Goal: Task Accomplishment & Management: Use online tool/utility

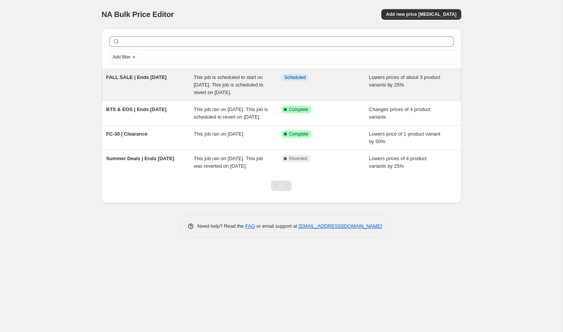
click at [240, 79] on span "This job is scheduled to start on [DATE]. This job is scheduled to revert on [D…" at bounding box center [229, 84] width 70 height 21
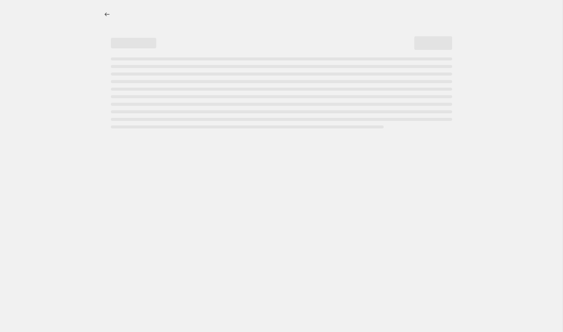
select select "percentage"
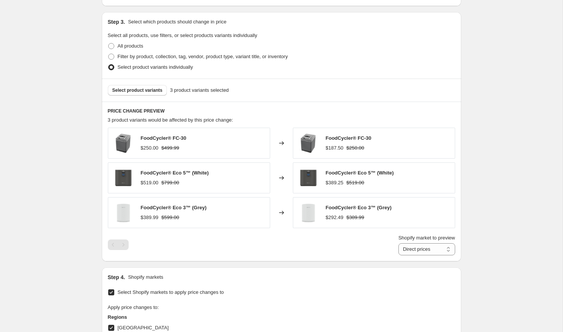
scroll to position [380, 0]
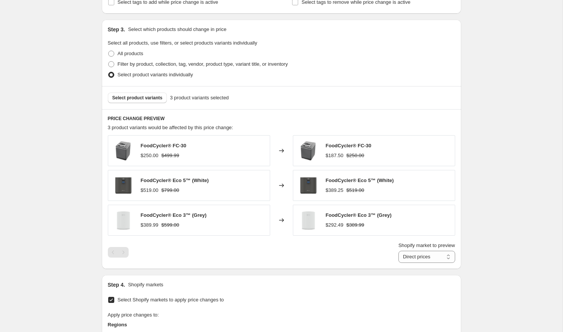
click at [165, 153] on strike "$499.99" at bounding box center [170, 156] width 18 height 8
click at [158, 155] on div "$250.00" at bounding box center [150, 156] width 18 height 8
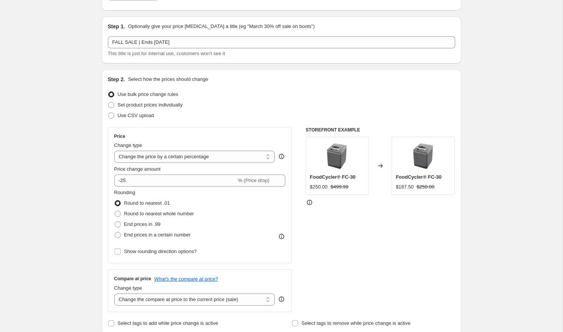
scroll to position [53, 0]
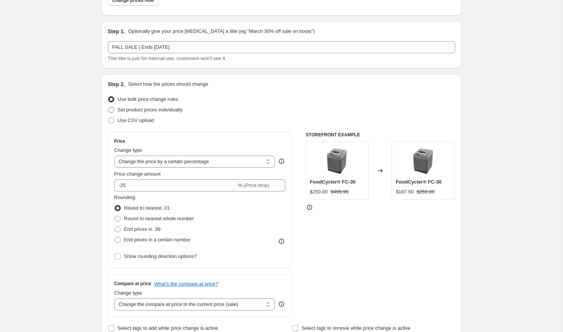
click at [112, 111] on span at bounding box center [111, 110] width 6 height 6
click at [109, 107] on input "Set product prices individually" at bounding box center [108, 107] width 0 height 0
radio input "true"
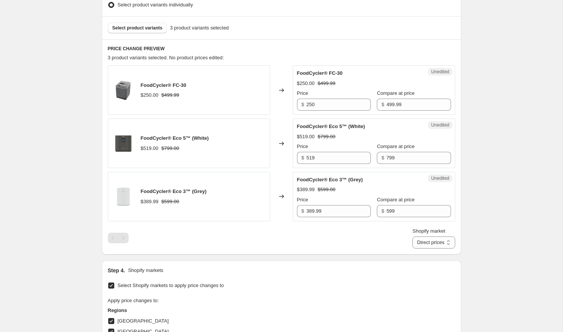
scroll to position [257, 0]
click at [436, 244] on select "Direct prices Canada United States of America" at bounding box center [433, 243] width 42 height 12
select select "23218225321"
click at [419, 250] on select "Direct prices Canada United States of America" at bounding box center [433, 243] width 42 height 12
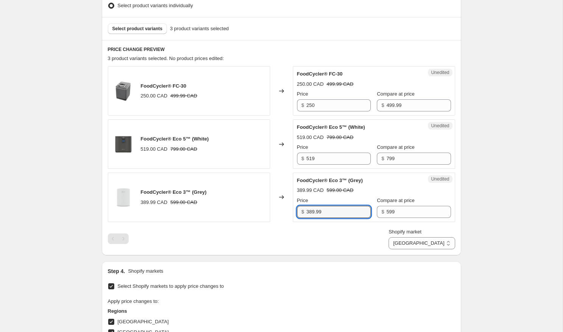
drag, startPoint x: 334, startPoint y: 212, endPoint x: 305, endPoint y: 212, distance: 28.7
click at [305, 212] on div "$ 389.99" at bounding box center [334, 212] width 74 height 12
paste input "$449.00"
type input "389.99"
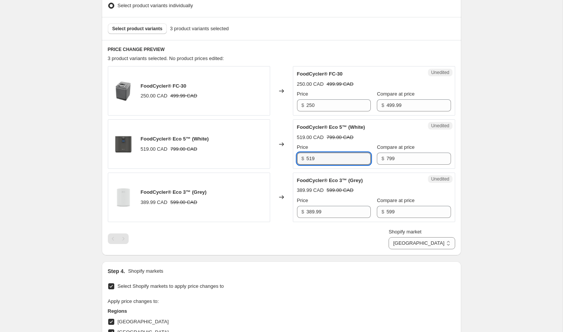
drag, startPoint x: 321, startPoint y: 159, endPoint x: 304, endPoint y: 159, distance: 16.3
click at [304, 159] on div "$ 519" at bounding box center [334, 159] width 74 height 12
paste input "$599.00"
type input "519"
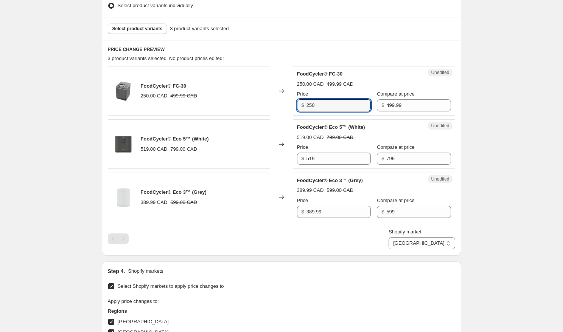
drag, startPoint x: 324, startPoint y: 107, endPoint x: 298, endPoint y: 106, distance: 26.9
click at [298, 106] on div "$ 250" at bounding box center [334, 105] width 74 height 12
paste input "$249.99"
type input "250"
click at [256, 198] on div "FoodCycler® Eco 3™ (Grey) 389.99 CAD 599.00 CAD" at bounding box center [189, 198] width 162 height 50
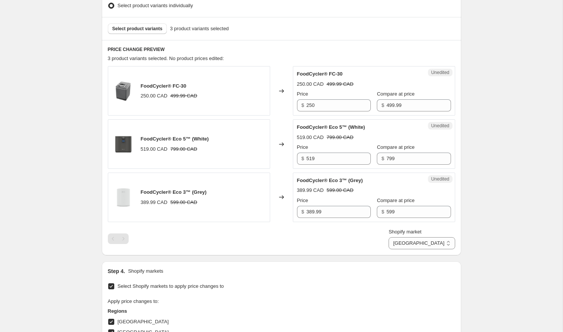
click at [236, 95] on div "FoodCycler® FC-30 250.00 CAD 499.99 CAD" at bounding box center [189, 91] width 162 height 50
drag, startPoint x: 324, startPoint y: 213, endPoint x: 307, endPoint y: 213, distance: 17.4
click at [307, 213] on input "389.99" at bounding box center [338, 212] width 64 height 12
paste input "$449.00"
type input "389.99"
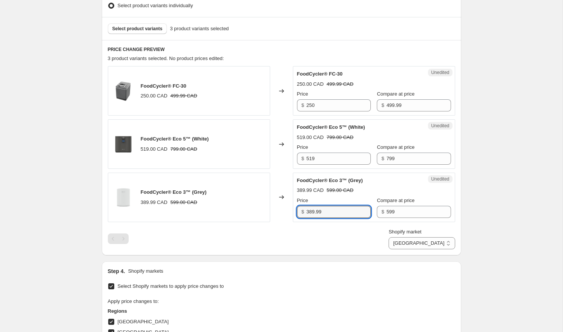
click at [316, 237] on div "Shopify market Direct prices Canada United States of America Canada" at bounding box center [281, 238] width 347 height 21
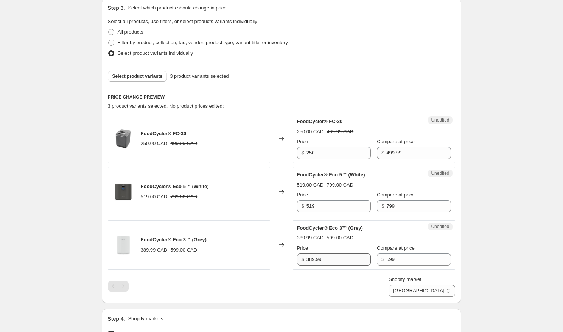
scroll to position [210, 0]
drag, startPoint x: 323, startPoint y: 260, endPoint x: 306, endPoint y: 260, distance: 16.6
click at [306, 260] on div "$ 389.99" at bounding box center [334, 259] width 74 height 12
paste input "text"
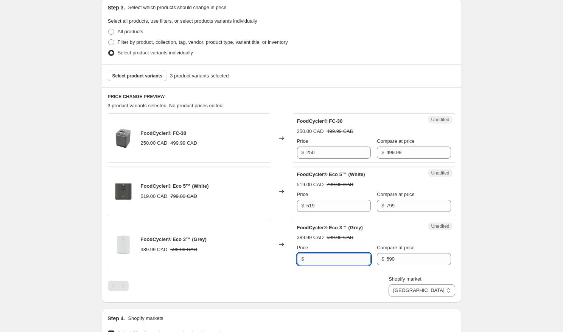
click at [330, 258] on input "Price" at bounding box center [338, 259] width 64 height 12
click at [310, 260] on input "389.99" at bounding box center [338, 259] width 64 height 12
type input "449"
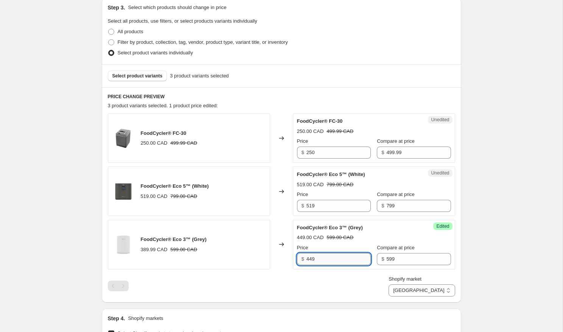
click at [322, 262] on input "449" at bounding box center [338, 259] width 64 height 12
click at [329, 277] on div "Shopify market Direct prices Canada United States of America Canada" at bounding box center [281, 286] width 347 height 21
click at [310, 205] on input "519" at bounding box center [338, 206] width 64 height 12
click at [311, 206] on input "519" at bounding box center [338, 206] width 64 height 12
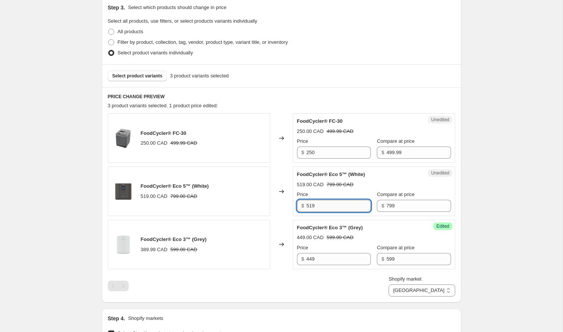
click at [311, 206] on input "519" at bounding box center [338, 206] width 64 height 12
type input "599"
click at [312, 154] on input "250" at bounding box center [338, 153] width 64 height 12
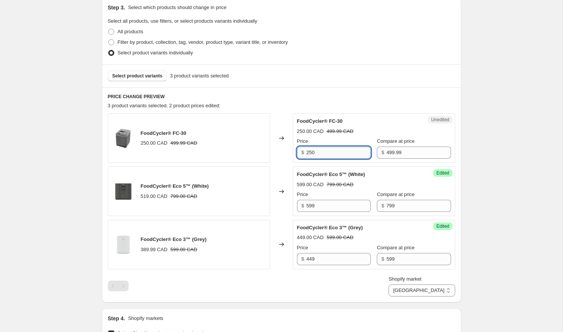
click at [320, 155] on input "250" at bounding box center [338, 153] width 64 height 12
click at [314, 151] on input "250" at bounding box center [338, 153] width 64 height 12
type input "249.99"
click at [329, 206] on input "599" at bounding box center [338, 206] width 64 height 12
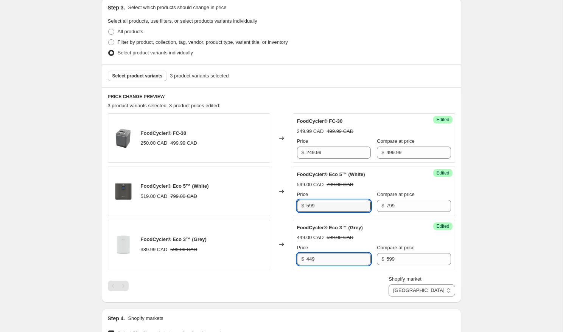
click at [327, 255] on input "449" at bounding box center [338, 259] width 64 height 12
click at [443, 288] on select "Direct prices Canada United States of America" at bounding box center [421, 291] width 66 height 12
click at [388, 297] on select "Direct prices Canada United States of America" at bounding box center [421, 291] width 66 height 12
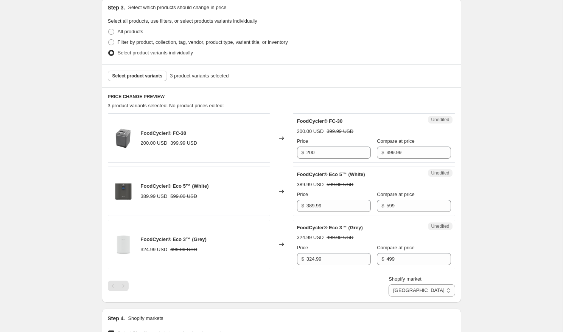
click at [328, 287] on div "Shopify market Direct prices Canada United States of America United States of A…" at bounding box center [281, 286] width 347 height 21
click at [400, 288] on select "Direct prices Canada United States of America" at bounding box center [421, 291] width 66 height 12
click at [419, 297] on select "Direct prices Canada United States of America" at bounding box center [421, 291] width 66 height 12
click at [439, 288] on select "Direct prices Canada United States of America" at bounding box center [421, 291] width 66 height 12
click at [419, 285] on select "Direct prices Canada United States of America" at bounding box center [421, 291] width 66 height 12
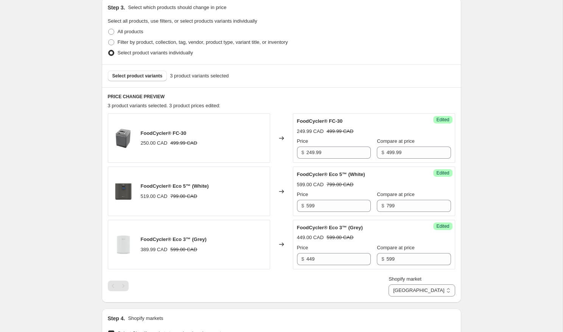
click at [367, 296] on div "Shopify market Direct prices Canada United States of America Canada" at bounding box center [281, 286] width 347 height 21
click at [443, 291] on select "Direct prices Canada United States of America" at bounding box center [421, 291] width 66 height 12
select select "29338337449"
click at [388, 297] on select "Direct prices Canada United States of America" at bounding box center [421, 291] width 66 height 12
click at [395, 258] on input "499" at bounding box center [418, 259] width 64 height 12
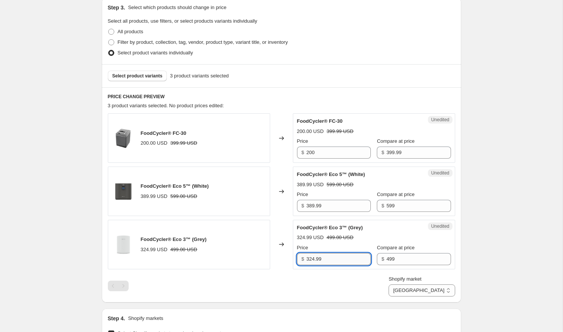
click at [322, 260] on input "324.99" at bounding box center [338, 259] width 64 height 12
type input "374.99"
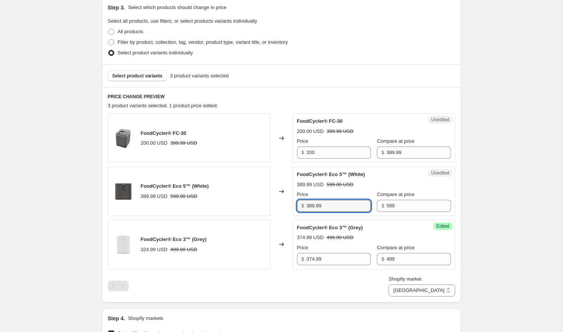
drag, startPoint x: 330, startPoint y: 206, endPoint x: 305, endPoint y: 206, distance: 25.3
click at [305, 206] on div "$ 389.99" at bounding box center [334, 206] width 74 height 12
type input "449.99"
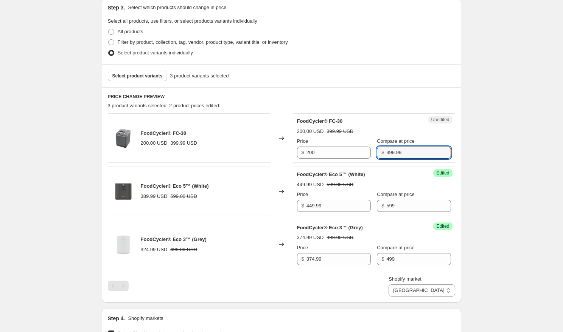
drag, startPoint x: 398, startPoint y: 153, endPoint x: 377, endPoint y: 153, distance: 21.6
click at [377, 153] on div "$ 399.99" at bounding box center [414, 153] width 74 height 12
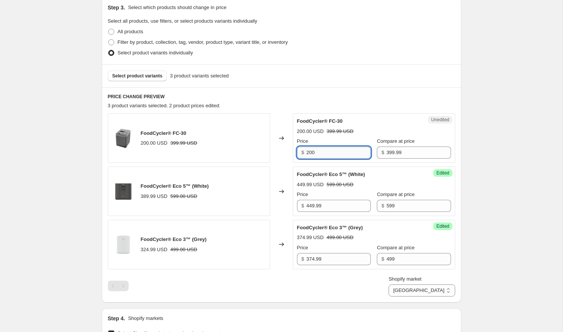
click at [325, 150] on input "200" at bounding box center [338, 153] width 64 height 12
drag, startPoint x: 320, startPoint y: 154, endPoint x: 307, endPoint y: 154, distance: 12.9
click at [307, 154] on input "200" at bounding box center [338, 153] width 64 height 12
click at [322, 152] on input "199" at bounding box center [338, 153] width 64 height 12
type input "199.99"
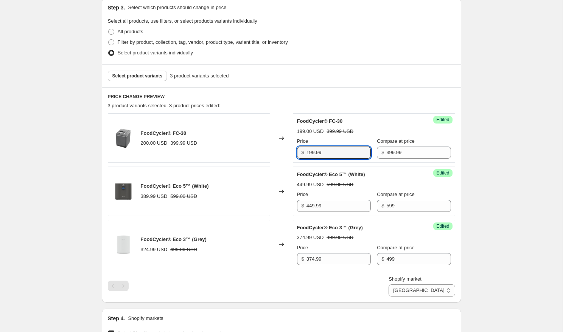
click at [291, 284] on div "Shopify market Direct prices Canada United States of America United States of A…" at bounding box center [281, 286] width 347 height 21
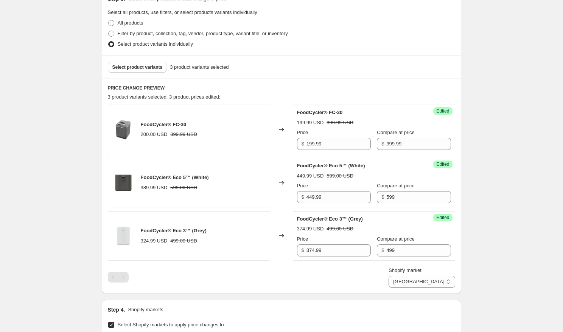
scroll to position [213, 0]
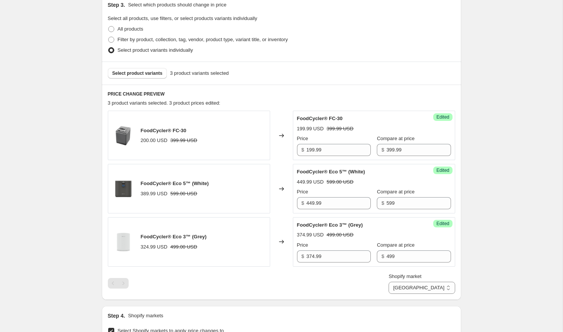
click at [330, 270] on div "FoodCycler® FC-30 200.00 USD 399.99 USD Changed to Success Edited FoodCycler® F…" at bounding box center [281, 202] width 347 height 183
click at [248, 204] on div "FoodCycler® Eco 5™ (White) 389.99 USD 599.00 USD" at bounding box center [189, 189] width 162 height 50
click at [405, 287] on select "Direct prices Canada United States of America" at bounding box center [421, 288] width 66 height 12
select select "23218225321"
click at [419, 294] on select "Direct prices Canada United States of America" at bounding box center [421, 288] width 66 height 12
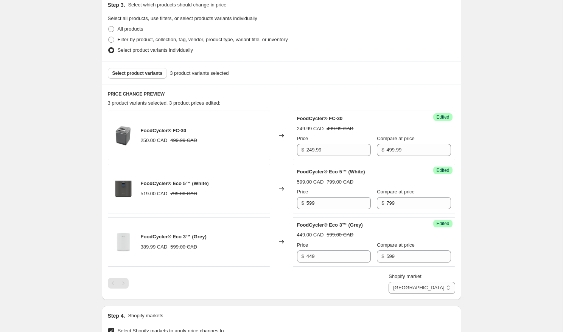
click at [388, 285] on div "Shopify market Direct prices Canada United States of America Canada" at bounding box center [281, 283] width 347 height 21
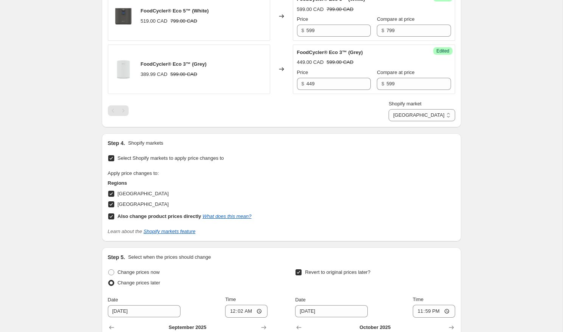
scroll to position [541, 0]
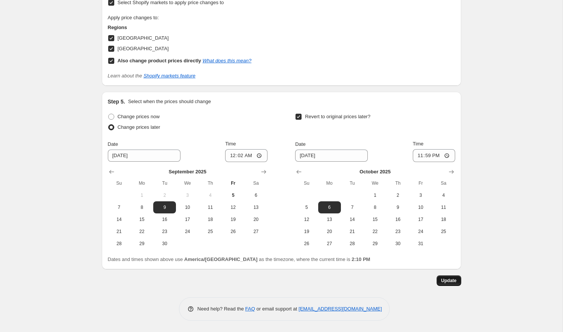
click at [447, 281] on span "Update" at bounding box center [449, 281] width 16 height 6
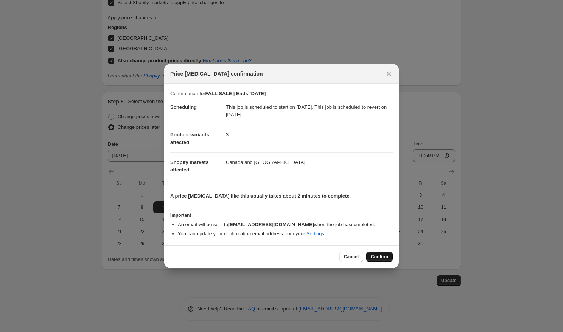
click at [383, 257] on span "Confirm" at bounding box center [379, 257] width 17 height 6
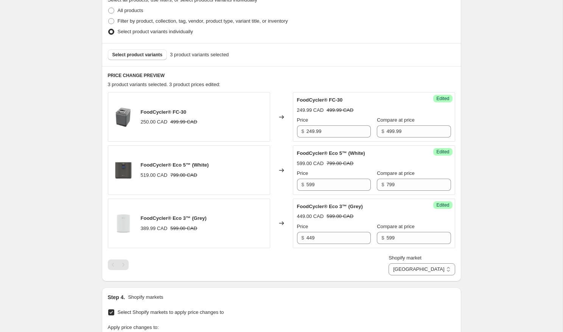
scroll to position [233, 0]
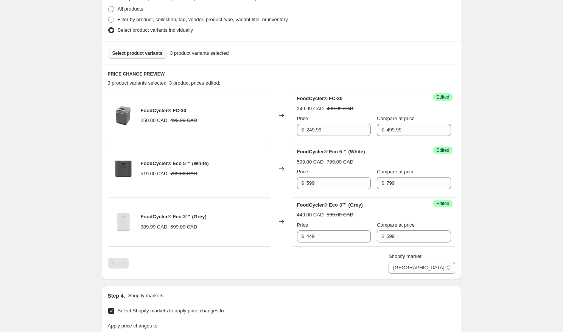
click at [150, 54] on span "Select product variants" at bounding box center [137, 53] width 50 height 6
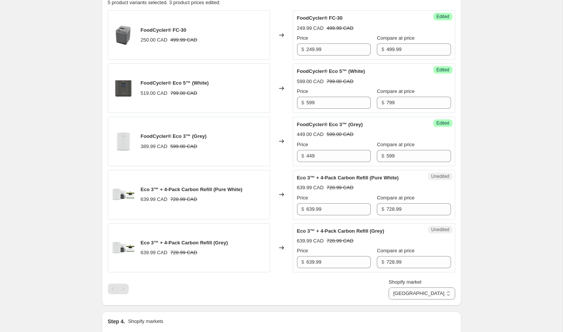
scroll to position [310, 0]
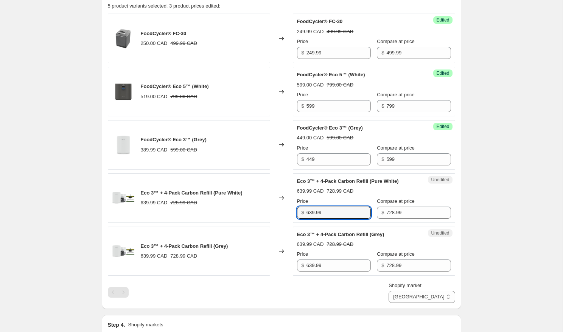
drag, startPoint x: 328, startPoint y: 212, endPoint x: 302, endPoint y: 212, distance: 25.7
click at [302, 212] on div "$ 639.99" at bounding box center [334, 213] width 74 height 12
paste input "08.45"
type input "608.45"
click at [332, 272] on div "Unedited Eco 3™ + 4-Pack Carbon Refill (Grey) 639.99 CAD 728.99 CAD Price $ 639…" at bounding box center [374, 252] width 162 height 50
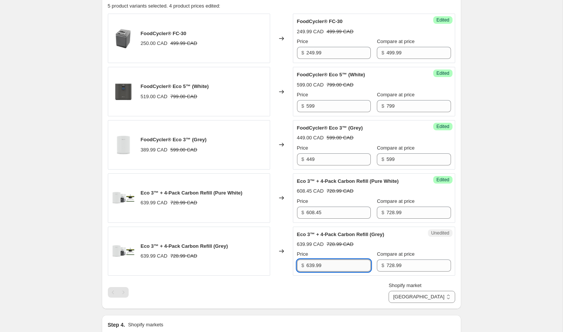
drag, startPoint x: 322, startPoint y: 267, endPoint x: 310, endPoint y: 267, distance: 12.9
click at [310, 267] on input "639.99" at bounding box center [338, 266] width 64 height 12
paste input "08.45"
type input "608.45"
click at [319, 284] on div "Shopify market Direct prices Canada United States of America Canada" at bounding box center [281, 292] width 347 height 21
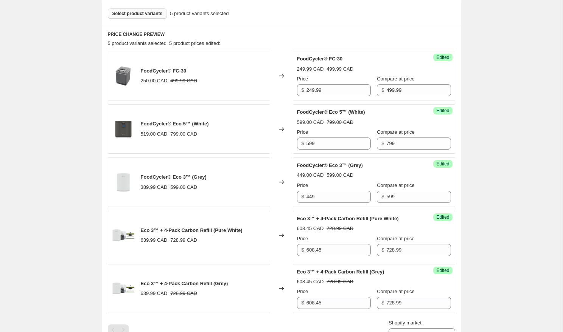
scroll to position [271, 0]
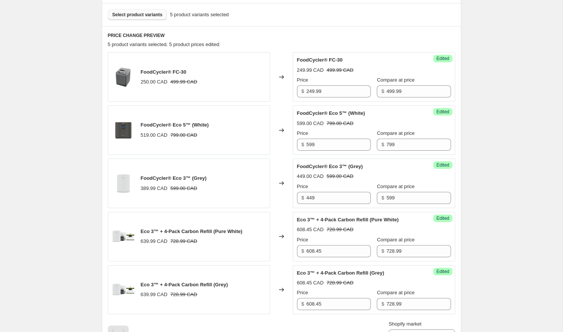
click at [144, 17] on span "Select product variants" at bounding box center [137, 15] width 50 height 6
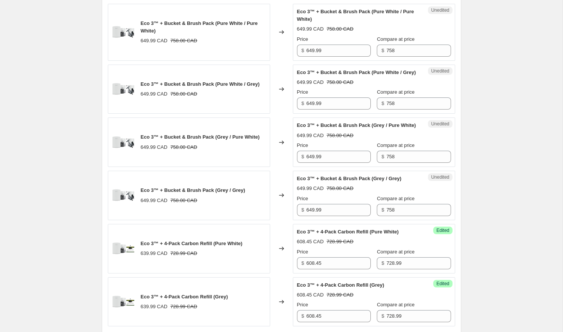
scroll to position [505, 0]
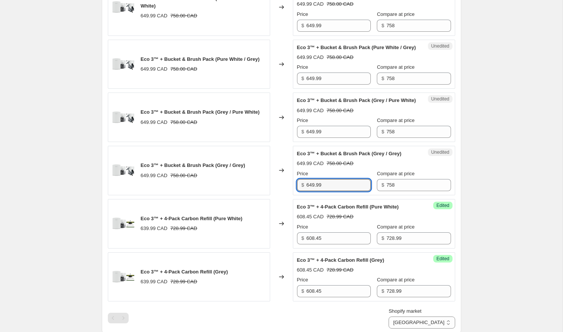
drag, startPoint x: 326, startPoint y: 202, endPoint x: 304, endPoint y: 202, distance: 21.9
click at [304, 191] on div "$ 649.99" at bounding box center [334, 185] width 74 height 12
paste input "98.24"
type input "698.24"
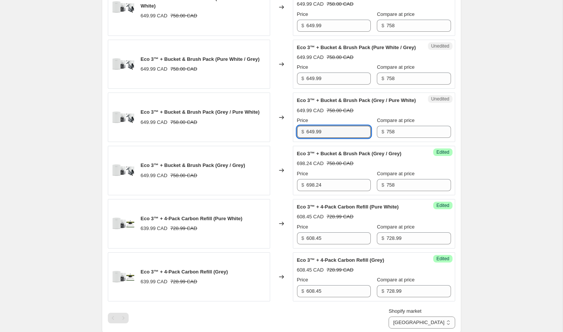
drag, startPoint x: 326, startPoint y: 149, endPoint x: 304, endPoint y: 149, distance: 21.6
click at [304, 138] on div "$ 649.99" at bounding box center [334, 132] width 74 height 12
paste input "98.24"
type input "698.24"
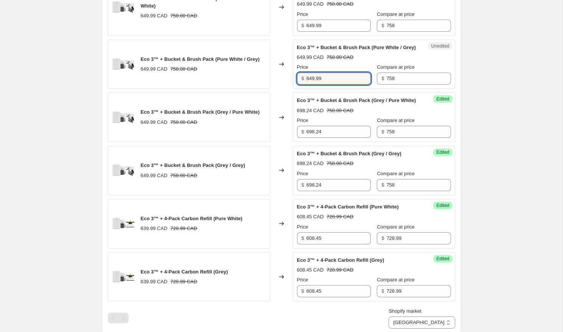
drag, startPoint x: 326, startPoint y: 86, endPoint x: 304, endPoint y: 86, distance: 22.3
click at [304, 85] on div "$ 649.99" at bounding box center [334, 79] width 74 height 12
paste input "98.24"
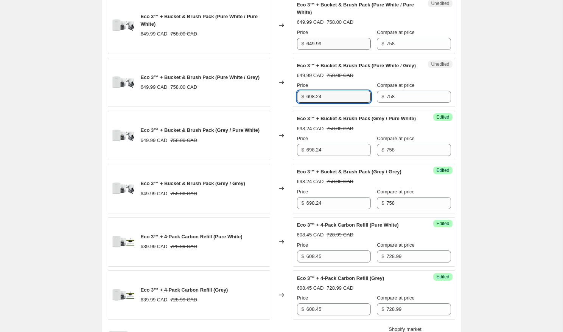
type input "698.24"
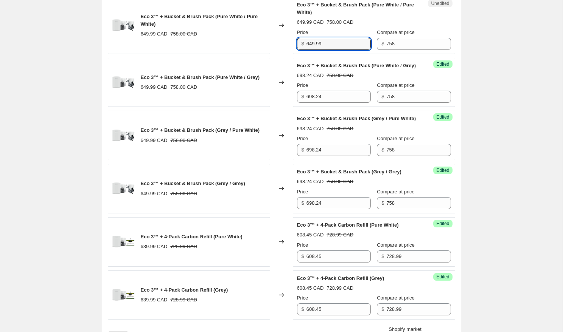
drag, startPoint x: 325, startPoint y: 46, endPoint x: 303, endPoint y: 46, distance: 21.9
click at [303, 46] on div "$ 649.99" at bounding box center [334, 44] width 74 height 12
paste input "98.24"
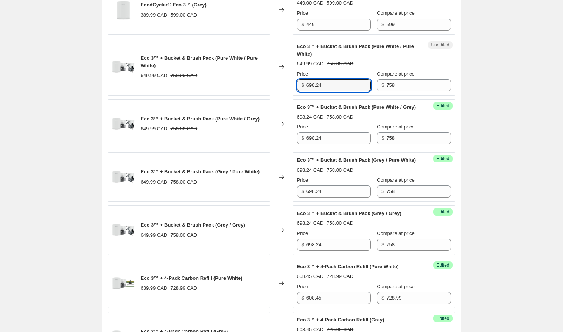
scroll to position [440, 0]
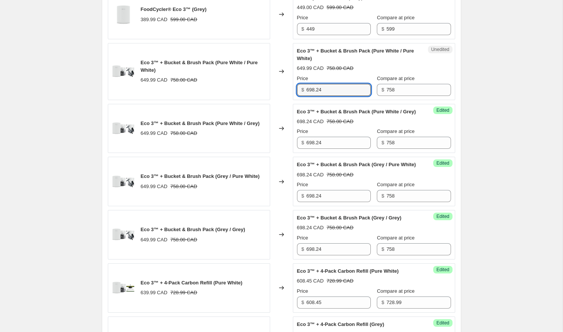
type input "698.24"
click at [487, 89] on div "FALL SALE | Ends oct 6. This page is ready FALL SALE | Ends oct 6 Info Schedule…" at bounding box center [281, 160] width 562 height 1201
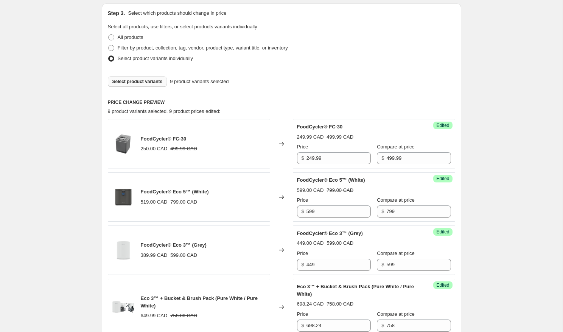
scroll to position [200, 0]
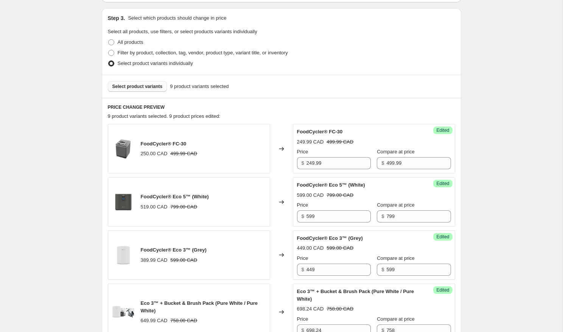
click at [149, 85] on span "Select product variants" at bounding box center [137, 87] width 50 height 6
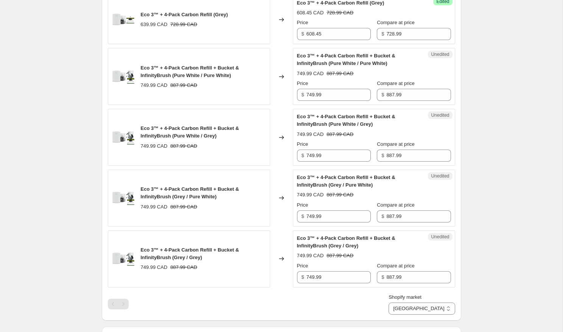
scroll to position [761, 0]
drag, startPoint x: 330, startPoint y: 107, endPoint x: 302, endPoint y: 107, distance: 27.2
click at [302, 102] on div "$ 749.99" at bounding box center [334, 96] width 74 height 12
paste input "38.12"
type input "738.12"
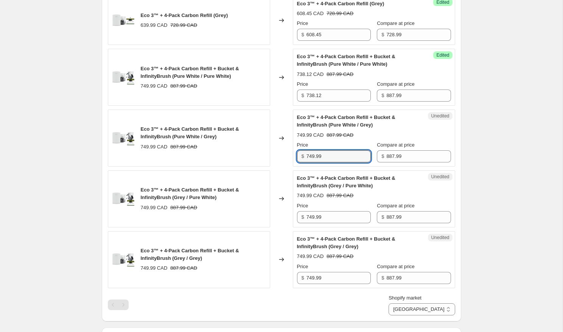
drag, startPoint x: 322, startPoint y: 171, endPoint x: 303, endPoint y: 171, distance: 18.9
click at [303, 163] on div "$ 749.99" at bounding box center [334, 156] width 74 height 12
paste input "38.12"
type input "738.12"
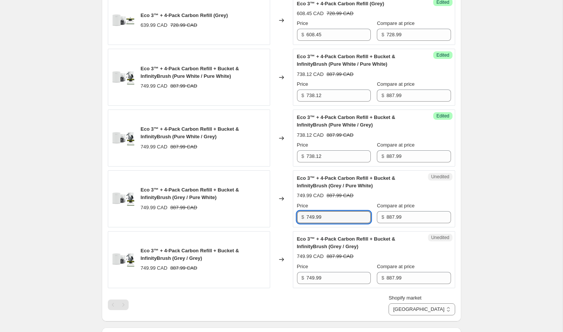
drag, startPoint x: 323, startPoint y: 233, endPoint x: 299, endPoint y: 233, distance: 24.2
click at [299, 223] on div "$ 749.99" at bounding box center [334, 217] width 74 height 12
paste input "38.12"
type input "738.12"
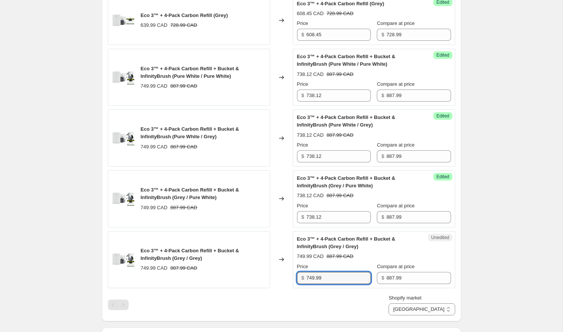
drag, startPoint x: 332, startPoint y: 296, endPoint x: 301, endPoint y: 296, distance: 30.2
click at [301, 284] on div "$ 749.99" at bounding box center [334, 278] width 74 height 12
paste input "38.12"
type input "738.12"
click at [331, 312] on div "Shopify market Direct prices Canada United States of America Canada" at bounding box center [281, 305] width 347 height 21
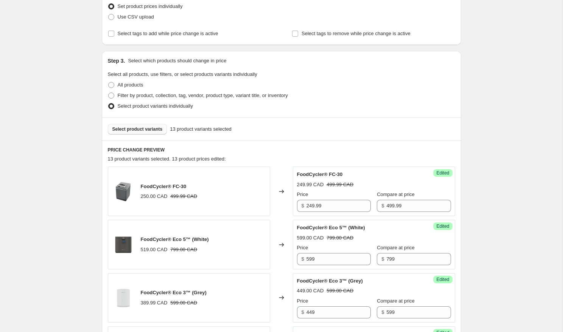
scroll to position [148, 0]
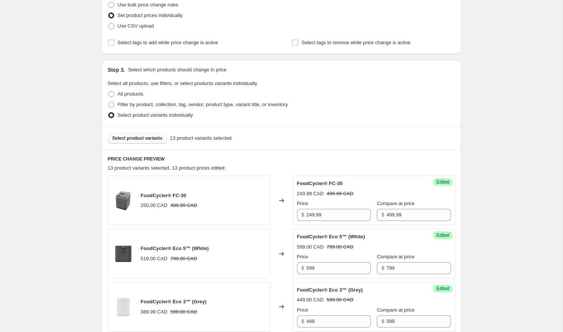
click at [133, 139] on span "Select product variants" at bounding box center [137, 138] width 50 height 6
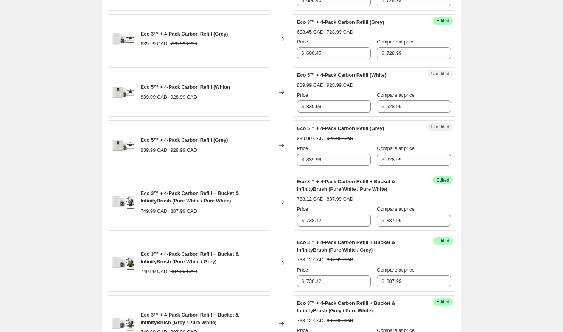
scroll to position [749, 0]
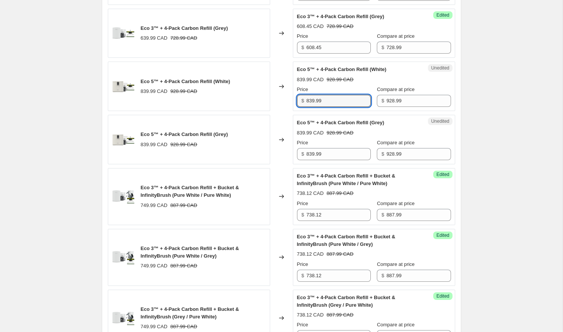
drag, startPoint x: 326, startPoint y: 116, endPoint x: 298, endPoint y: 116, distance: 28.0
click at [298, 107] on div "$ 839.99" at bounding box center [334, 101] width 74 height 12
paste input "708.21"
type input "708.21"
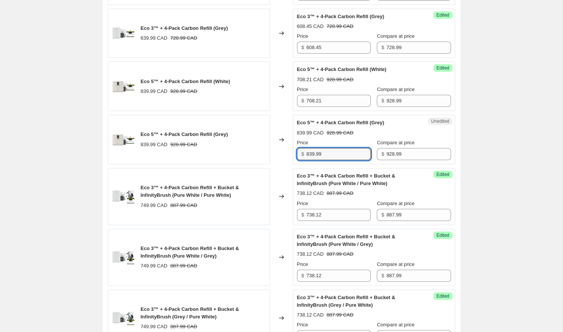
drag, startPoint x: 331, startPoint y: 170, endPoint x: 301, endPoint y: 170, distance: 29.9
click at [301, 160] on div "$ 839.99" at bounding box center [334, 154] width 74 height 12
paste input "708.21"
type input "708.21"
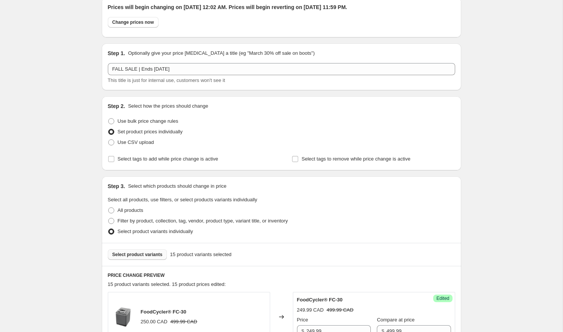
scroll to position [35, 0]
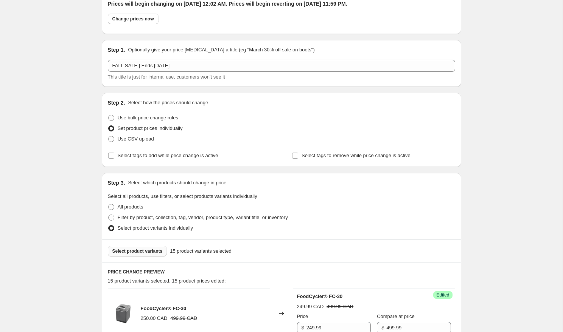
click at [139, 248] on button "Select product variants" at bounding box center [137, 251] width 59 height 11
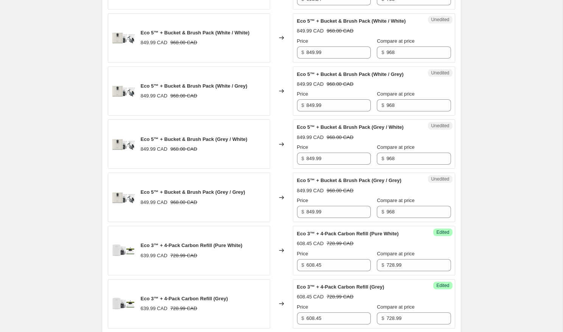
scroll to position [715, 0]
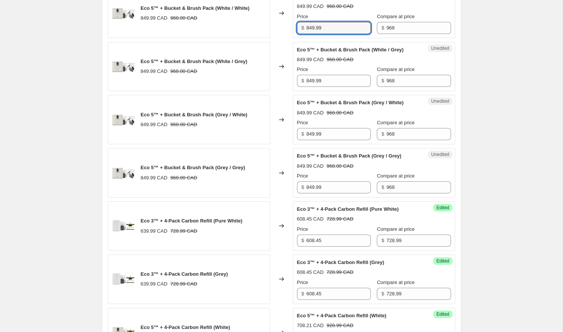
drag, startPoint x: 322, startPoint y: 48, endPoint x: 302, endPoint y: 48, distance: 19.7
click at [302, 34] on div "$ 849.99" at bounding box center [334, 28] width 74 height 12
paste input "798"
type input "798"
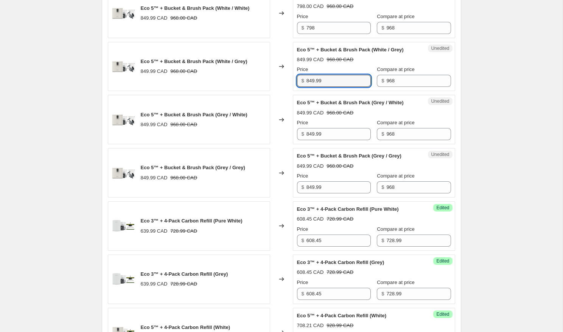
drag, startPoint x: 325, startPoint y: 102, endPoint x: 295, endPoint y: 102, distance: 30.2
click at [295, 91] on div "Unedited Eco 5™ + Bucket & Brush Pack (White / Grey) 849.99 CAD 968.00 CAD Pric…" at bounding box center [374, 67] width 162 height 50
paste input "798"
type input "798"
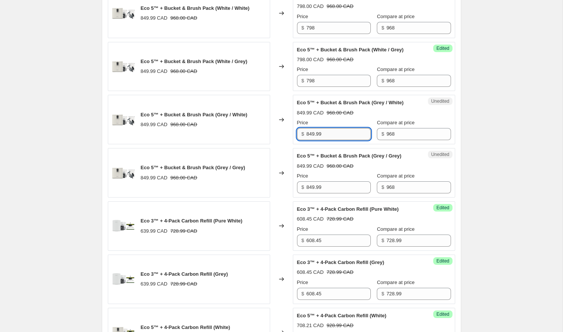
drag, startPoint x: 326, startPoint y: 158, endPoint x: 306, endPoint y: 158, distance: 20.0
click at [306, 140] on input "849.99" at bounding box center [338, 134] width 64 height 12
paste input "798"
type input "798"
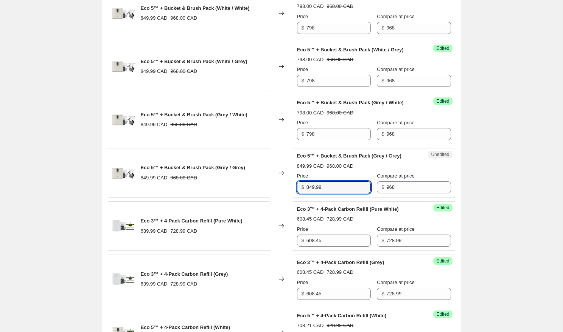
drag, startPoint x: 327, startPoint y: 210, endPoint x: 300, endPoint y: 210, distance: 26.8
click at [300, 194] on div "$ 849.99" at bounding box center [334, 187] width 74 height 12
paste input "798"
type input "798"
click at [487, 187] on div "FALL SALE | Ends oct 6. This page is ready FALL SALE | Ends oct 6 Info Schedule…" at bounding box center [281, 166] width 562 height 1763
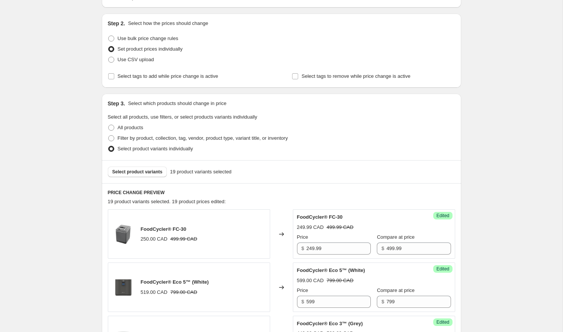
scroll to position [83, 0]
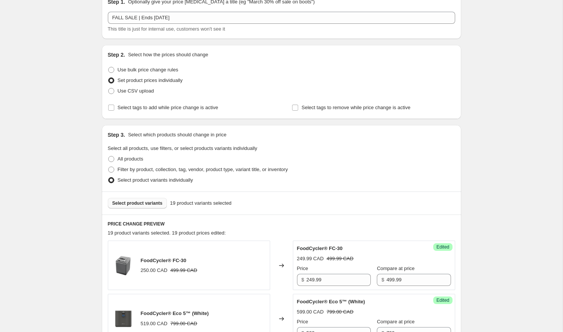
click at [143, 201] on span "Select product variants" at bounding box center [137, 203] width 50 height 6
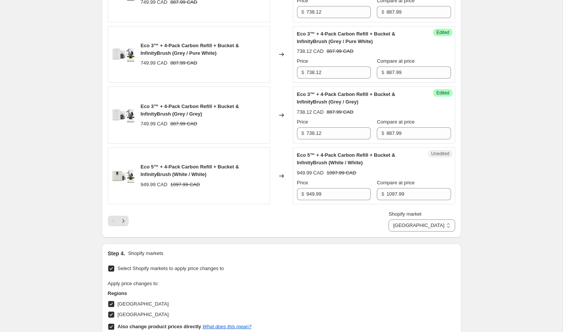
scroll to position [1232, 0]
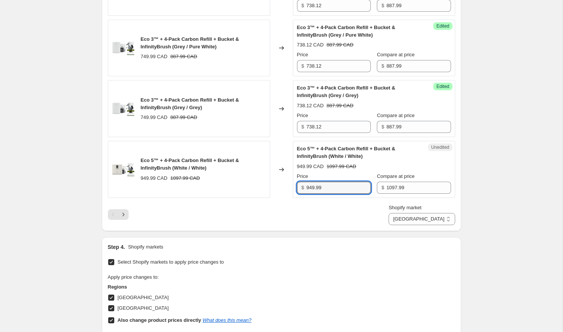
drag, startPoint x: 334, startPoint y: 209, endPoint x: 300, endPoint y: 209, distance: 34.4
click at [300, 194] on div "$ 949.99" at bounding box center [334, 188] width 74 height 12
paste input "837.8"
type input "837.89"
click at [281, 225] on div "Shopify market Direct prices Canada United States of America Canada" at bounding box center [281, 214] width 347 height 21
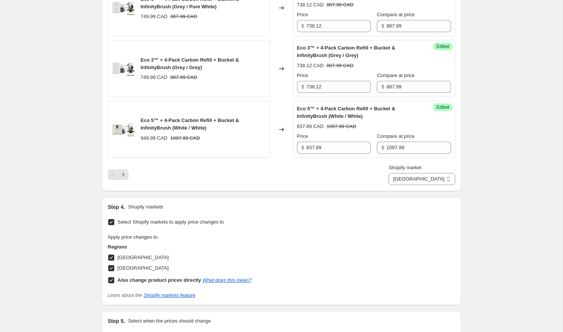
scroll to position [1279, 0]
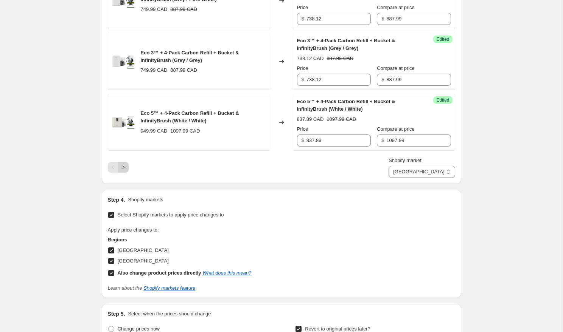
click at [124, 171] on icon "Next" at bounding box center [123, 168] width 8 height 8
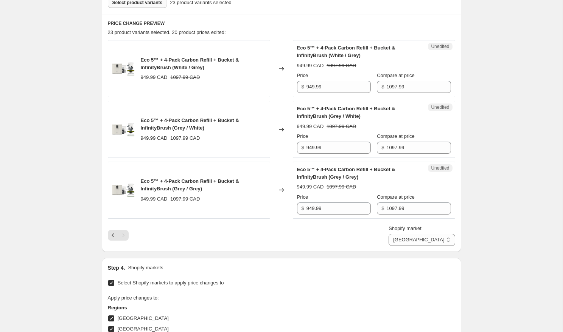
scroll to position [278, 0]
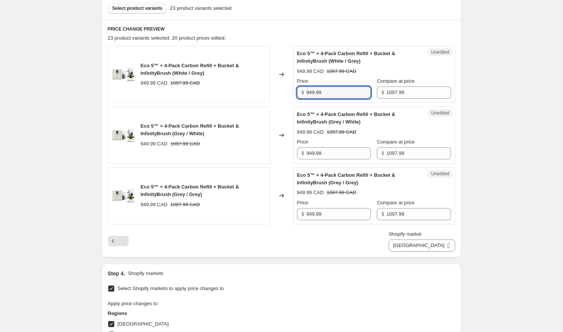
drag, startPoint x: 326, startPoint y: 91, endPoint x: 293, endPoint y: 91, distance: 32.9
click at [294, 91] on div "Unedited Eco 5™ + 4-Pack Carbon Refill + Bucket & InfinityBrush (White / Grey) …" at bounding box center [374, 74] width 162 height 57
paste input "837.8"
type input "837.89"
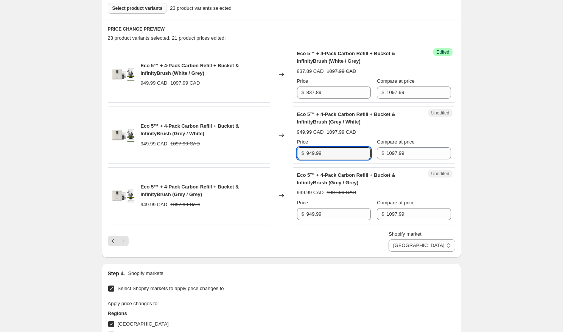
drag, startPoint x: 337, startPoint y: 153, endPoint x: 285, endPoint y: 153, distance: 51.8
click at [285, 153] on div "Eco 5™ + 4-Pack Carbon Refill + Bucket & InfinityBrush (Grey / White) 949.99 CA…" at bounding box center [281, 135] width 347 height 57
paste input "837.8"
type input "837.89"
drag, startPoint x: 326, startPoint y: 212, endPoint x: 298, endPoint y: 212, distance: 28.0
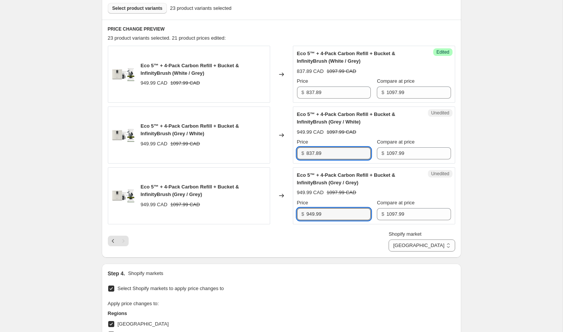
click at [298, 212] on div "$ 949.99" at bounding box center [334, 214] width 74 height 12
paste input "837.8"
type input "837.89"
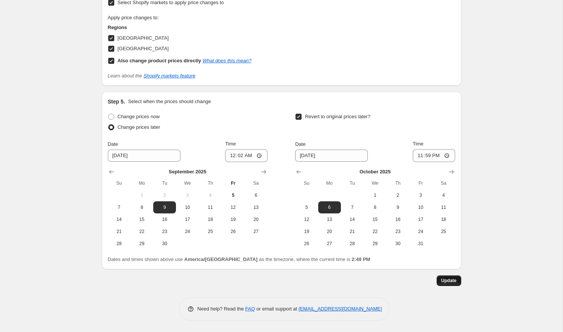
click at [450, 281] on span "Update" at bounding box center [449, 281] width 16 height 6
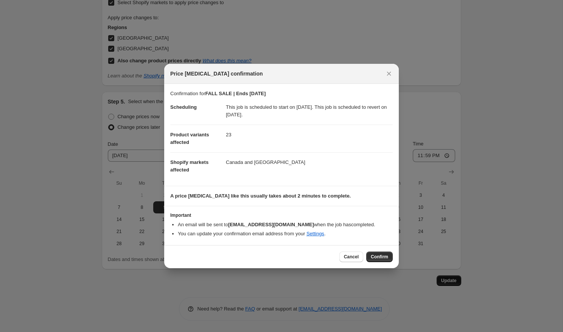
scroll to position [0, 0]
click at [383, 259] on span "Confirm" at bounding box center [379, 257] width 17 height 6
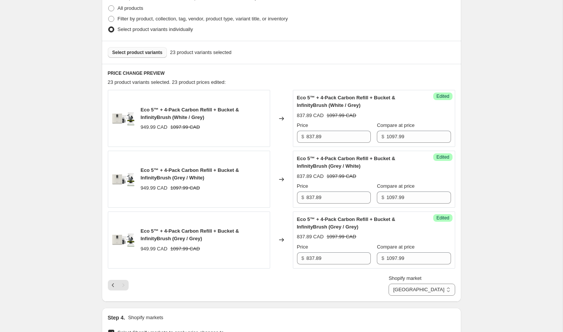
scroll to position [232, 0]
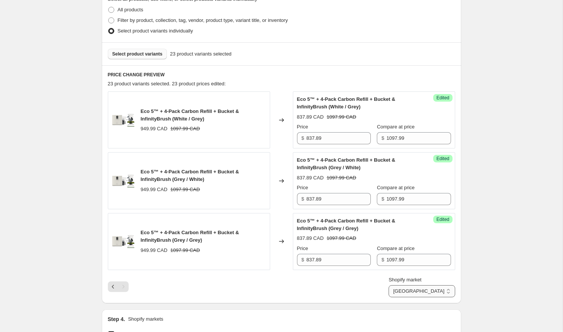
click at [433, 292] on select "Direct prices Canada United States of America" at bounding box center [421, 291] width 66 height 12
select select "29338337449"
click at [388, 298] on select "Direct prices Canada United States of America" at bounding box center [421, 291] width 66 height 12
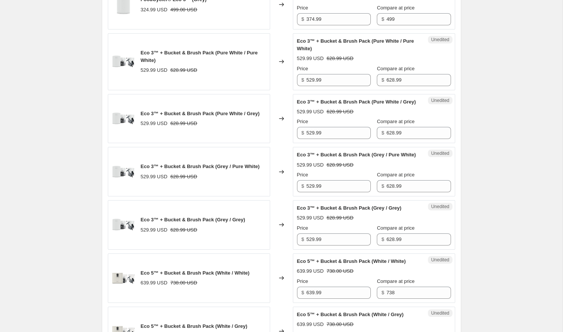
scroll to position [459, 0]
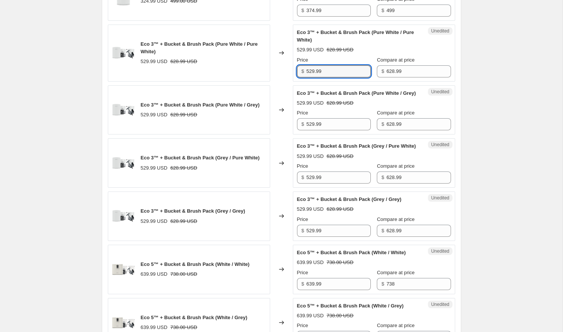
drag, startPoint x: 328, startPoint y: 72, endPoint x: 292, endPoint y: 72, distance: 35.9
click at [292, 72] on div "Eco 3™ + Bucket & Brush Pack (Pure White / Pure White) 529.99 USD 628.99 USD Ch…" at bounding box center [281, 53] width 347 height 57
paste input "4"
type input "524.99"
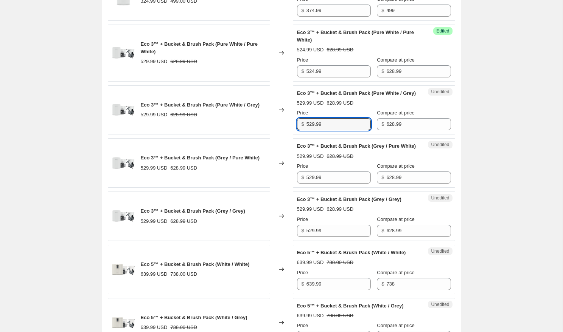
drag, startPoint x: 332, startPoint y: 133, endPoint x: 294, endPoint y: 133, distance: 37.4
click at [294, 133] on div "Unedited Eco 3™ + Bucket & Brush Pack (Pure White / Grey) 529.99 USD 628.99 USD…" at bounding box center [374, 110] width 162 height 50
paste input "4"
type input "524.99"
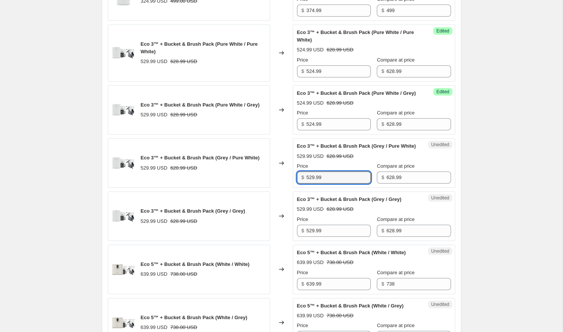
drag, startPoint x: 326, startPoint y: 194, endPoint x: 296, endPoint y: 194, distance: 29.9
click at [297, 184] on div "$ 529.99" at bounding box center [334, 178] width 74 height 12
paste input "4"
type input "524.99"
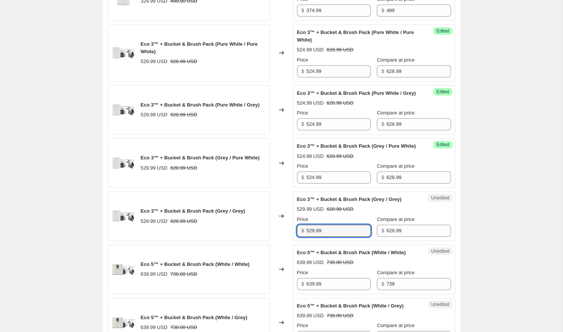
drag, startPoint x: 329, startPoint y: 247, endPoint x: 300, endPoint y: 247, distance: 29.1
click at [300, 237] on div "$ 529.99" at bounding box center [334, 231] width 74 height 12
paste input "4"
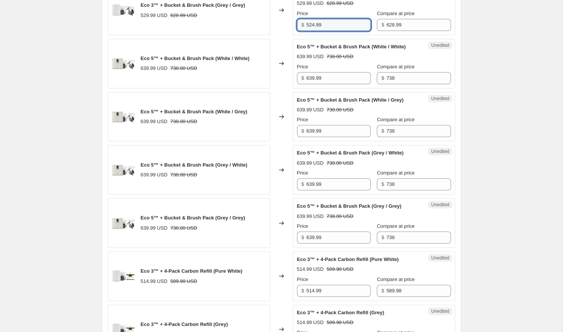
scroll to position [671, 0]
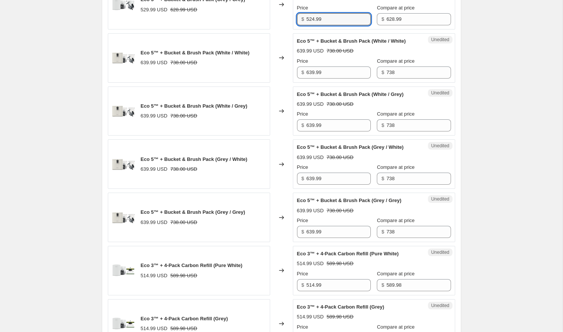
type input "524.99"
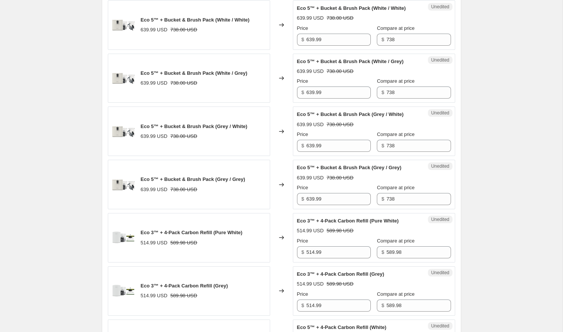
scroll to position [711, 0]
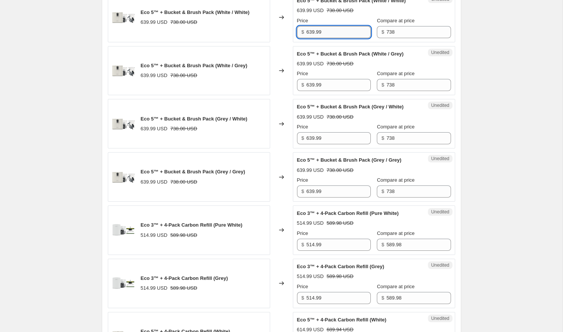
drag, startPoint x: 330, startPoint y: 55, endPoint x: 307, endPoint y: 55, distance: 22.7
click at [307, 38] on input "639.99" at bounding box center [338, 32] width 64 height 12
paste input "00"
type input "600"
drag, startPoint x: 332, startPoint y: 108, endPoint x: 293, endPoint y: 108, distance: 39.3
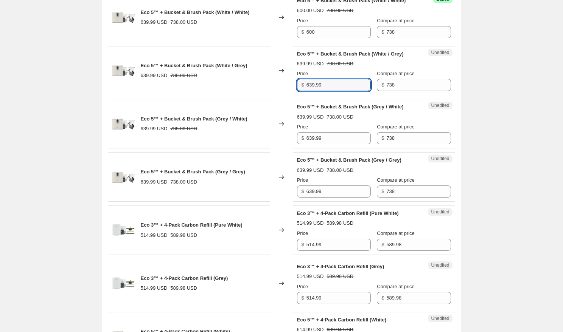
click at [293, 96] on div "Unedited Eco 5™ + Bucket & Brush Pack (White / Grey) 639.99 USD 738.00 USD Pric…" at bounding box center [374, 71] width 162 height 50
paste input "00"
type input "600"
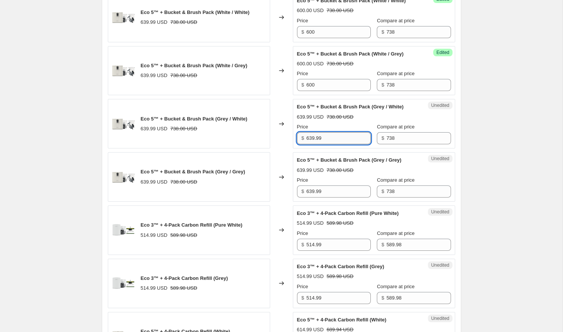
click at [332, 144] on input "639.99" at bounding box center [338, 138] width 64 height 12
drag, startPoint x: 336, startPoint y: 163, endPoint x: 300, endPoint y: 163, distance: 35.5
click at [300, 144] on div "$ 639.99" at bounding box center [334, 138] width 74 height 12
paste input "00"
type input "600"
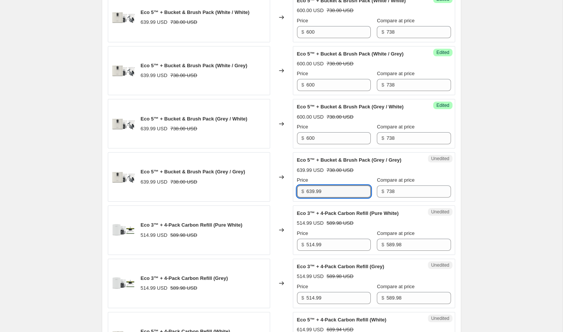
drag, startPoint x: 330, startPoint y: 217, endPoint x: 290, endPoint y: 217, distance: 40.5
click at [290, 202] on div "Eco 5™ + Bucket & Brush Pack (Grey / Grey) 639.99 USD 738.00 USD Changed to Une…" at bounding box center [281, 177] width 347 height 50
paste input "00"
type input "600"
click at [477, 206] on div "FALL SALE | Ends oct 6. This page is ready FALL SALE | Ends oct 6 Info Schedule…" at bounding box center [281, 201] width 562 height 1824
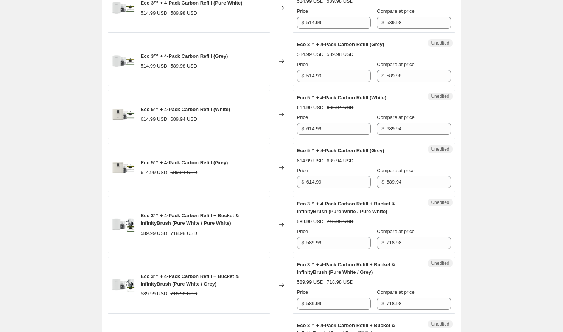
scroll to position [935, 0]
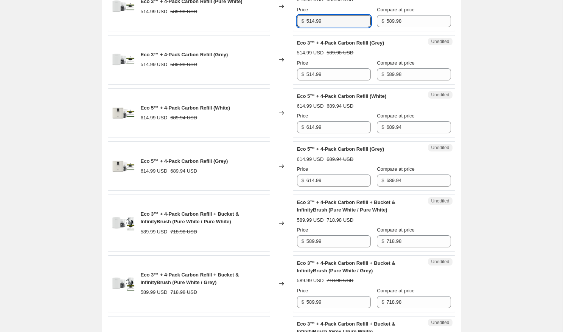
drag, startPoint x: 326, startPoint y: 46, endPoint x: 291, endPoint y: 46, distance: 34.8
click at [292, 31] on div "Eco 3™ + 4-Pack Carbon Refill (Pure White) 514.99 USD 589.98 USD Changed to Une…" at bounding box center [281, 7] width 347 height 50
paste input "457.48"
type input "457.48"
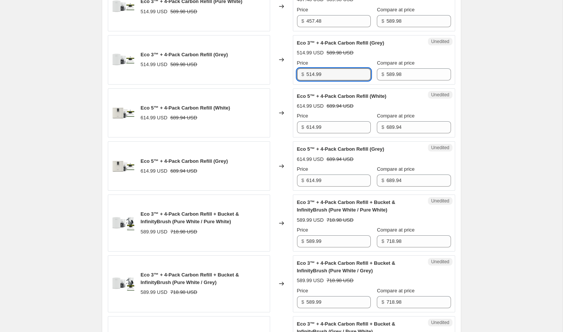
drag, startPoint x: 335, startPoint y: 99, endPoint x: 279, endPoint y: 99, distance: 55.6
click at [279, 85] on div "Eco 3™ + 4-Pack Carbon Refill (Grey) 514.99 USD 589.98 USD Changed to Unedited …" at bounding box center [281, 60] width 347 height 50
paste input "457.48"
type input "457.48"
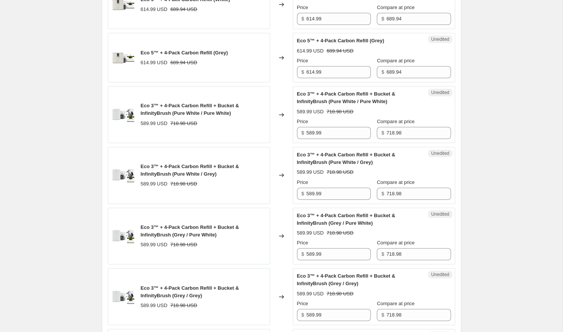
scroll to position [1044, 0]
drag, startPoint x: 329, startPoint y: 41, endPoint x: 285, endPoint y: 41, distance: 44.2
click at [285, 29] on div "Eco 5™ + 4-Pack Carbon Refill (White) 614.99 USD 689.94 USD Changed to Unedited…" at bounding box center [281, 4] width 347 height 50
paste input "532.4"
type input "532.49"
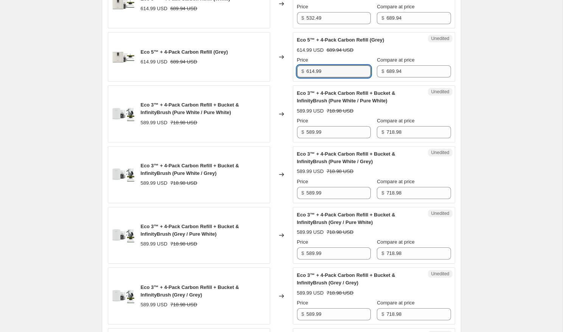
drag, startPoint x: 326, startPoint y: 95, endPoint x: 289, endPoint y: 95, distance: 37.1
click at [291, 82] on div "Eco 5™ + 4-Pack Carbon Refill (Grey) 614.99 USD 689.94 USD Changed to Unedited …" at bounding box center [281, 57] width 347 height 50
paste input "532.4"
type input "532.49"
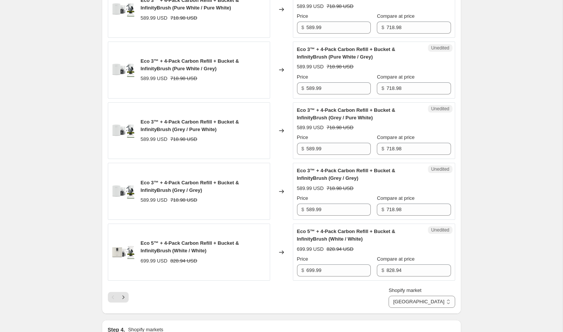
scroll to position [1150, 0]
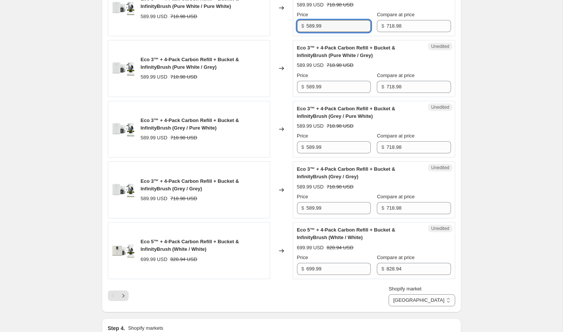
drag, startPoint x: 330, startPoint y: 48, endPoint x: 301, endPoint y: 48, distance: 29.1
click at [301, 32] on div "$ 589.99" at bounding box center [334, 26] width 74 height 12
paste input "54.98"
type input "554.98"
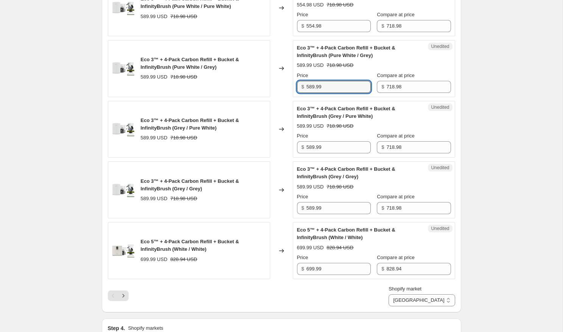
drag, startPoint x: 328, startPoint y: 110, endPoint x: 283, endPoint y: 110, distance: 45.0
click at [284, 97] on div "Eco 3™ + 4-Pack Carbon Refill + Bucket & InfinityBrush (Pure White / Grey) 589.…" at bounding box center [281, 68] width 347 height 57
paste input "54.98"
type input "554.98"
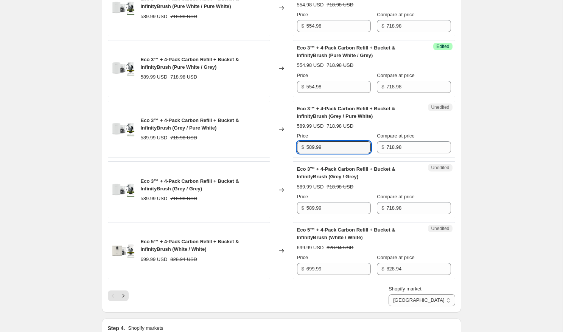
drag, startPoint x: 330, startPoint y: 171, endPoint x: 286, endPoint y: 171, distance: 44.2
click at [287, 158] on div "Eco 3™ + 4-Pack Carbon Refill + Bucket & InfinityBrush (Grey / Pure White) 589.…" at bounding box center [281, 129] width 347 height 57
paste input "54.98"
type input "554.98"
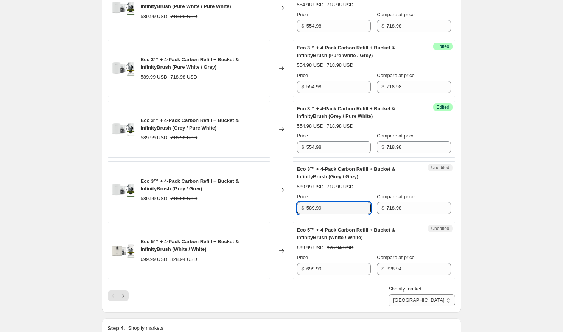
drag, startPoint x: 330, startPoint y: 231, endPoint x: 278, endPoint y: 231, distance: 52.6
click at [278, 219] on div "Eco 3™ + 4-Pack Carbon Refill + Bucket & InfinityBrush (Grey / Grey) 589.99 USD…" at bounding box center [281, 189] width 347 height 57
paste input "54.98"
type input "554.98"
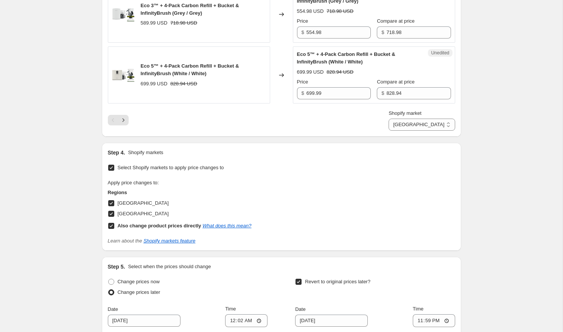
scroll to position [1333, 0]
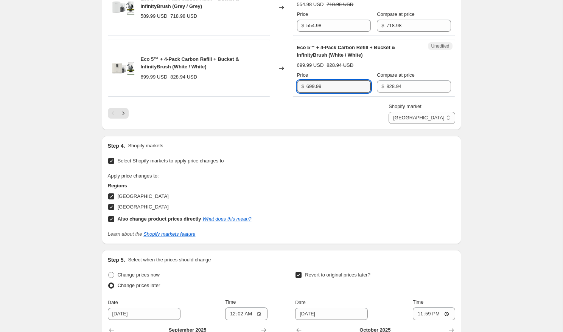
drag, startPoint x: 334, startPoint y: 113, endPoint x: 293, endPoint y: 113, distance: 40.5
click at [293, 97] on div "Unedited Eco 5™ + 4-Pack Carbon Refill + Bucket & InfinityBrush (White / White)…" at bounding box center [374, 68] width 162 height 57
paste input "2"
type input "629.99"
click at [124, 117] on icon "Next" at bounding box center [123, 114] width 8 height 8
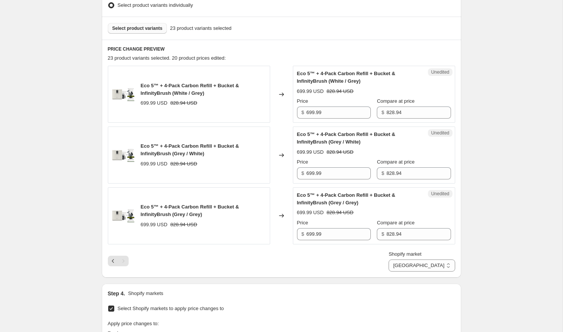
scroll to position [250, 0]
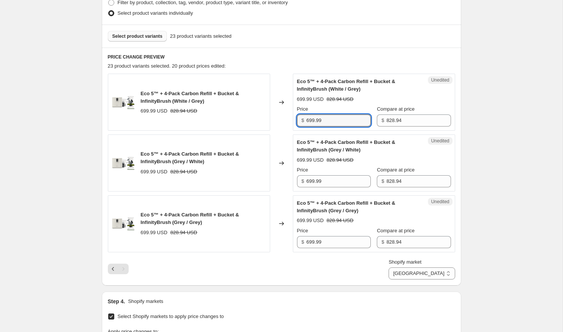
drag, startPoint x: 331, startPoint y: 122, endPoint x: 286, endPoint y: 121, distance: 45.0
click at [286, 121] on div "Eco 5™ + 4-Pack Carbon Refill + Bucket & InfinityBrush (White / Grey) 699.99 US…" at bounding box center [281, 102] width 347 height 57
paste input "2"
type input "629.99"
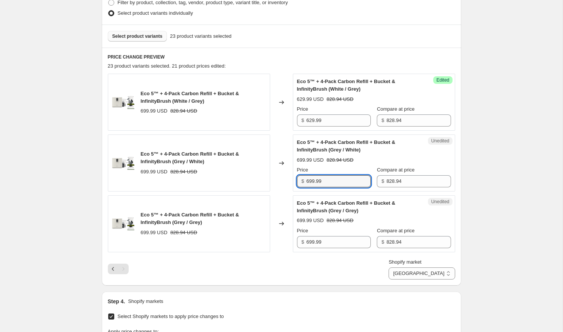
drag, startPoint x: 327, startPoint y: 182, endPoint x: 290, endPoint y: 182, distance: 37.1
click at [295, 182] on div "Unedited Eco 5™ + 4-Pack Carbon Refill + Bucket & InfinityBrush (Grey / White) …" at bounding box center [374, 163] width 162 height 57
paste input "2"
type input "629.99"
click at [328, 245] on input "699.99" at bounding box center [338, 242] width 64 height 12
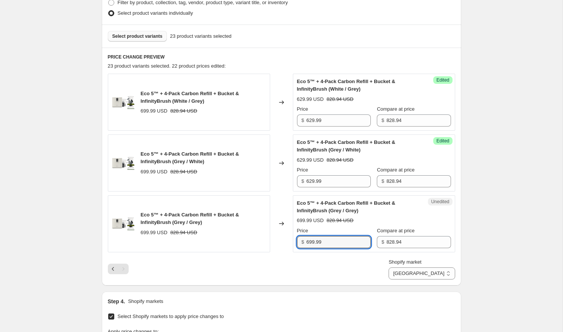
drag, startPoint x: 334, startPoint y: 243, endPoint x: 286, endPoint y: 243, distance: 48.0
click at [286, 243] on div "Eco 5™ + 4-Pack Carbon Refill + Bucket & InfinityBrush (Grey / Grey) 699.99 USD…" at bounding box center [281, 223] width 347 height 57
paste input "2"
type input "629.99"
click at [64, 16] on div "FALL SALE | Ends oct 6. This page is ready FALL SALE | Ends oct 6 Info Schedule…" at bounding box center [281, 198] width 562 height 896
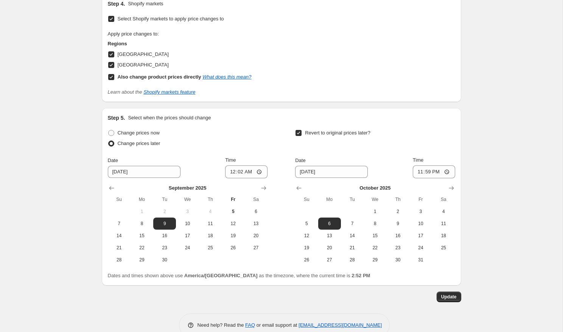
scroll to position [564, 0]
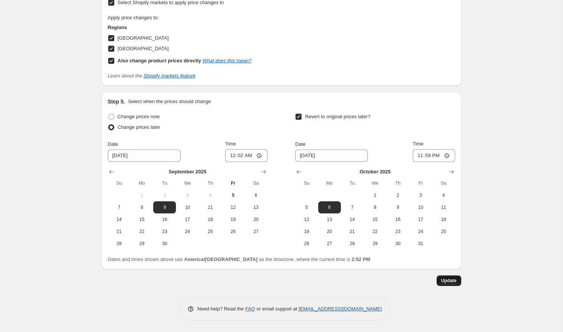
click at [452, 280] on span "Update" at bounding box center [449, 281] width 16 height 6
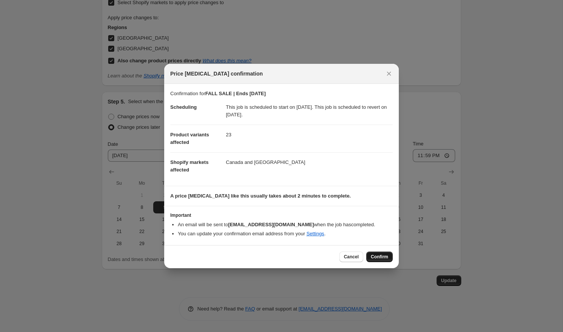
click at [375, 256] on span "Confirm" at bounding box center [379, 257] width 17 height 6
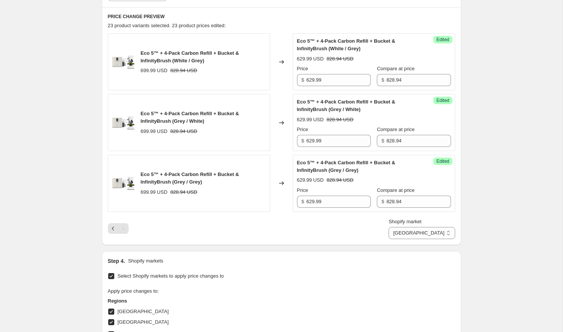
scroll to position [564, 0]
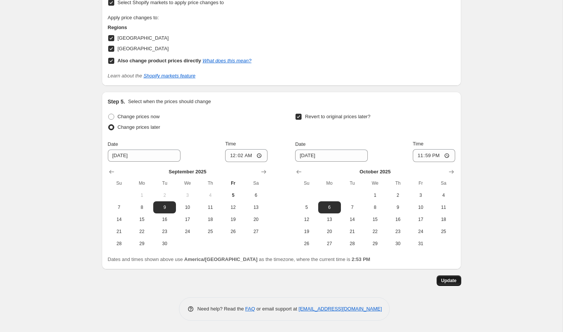
click at [453, 280] on span "Update" at bounding box center [449, 281] width 16 height 6
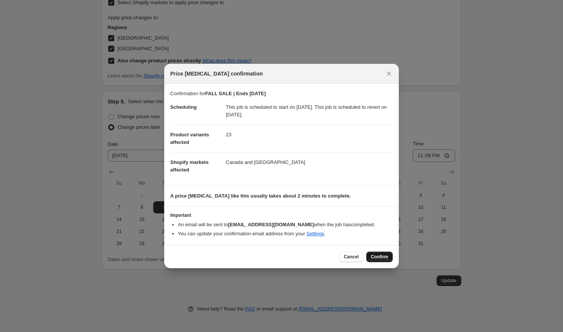
click at [382, 256] on span "Confirm" at bounding box center [379, 257] width 17 height 6
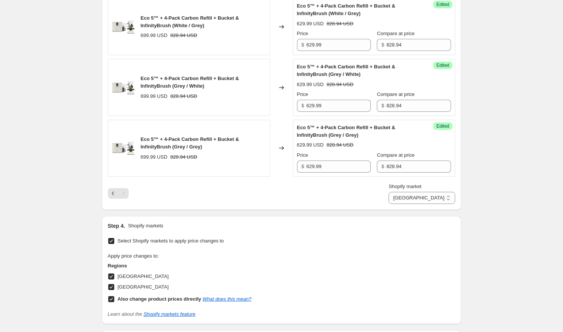
scroll to position [318, 0]
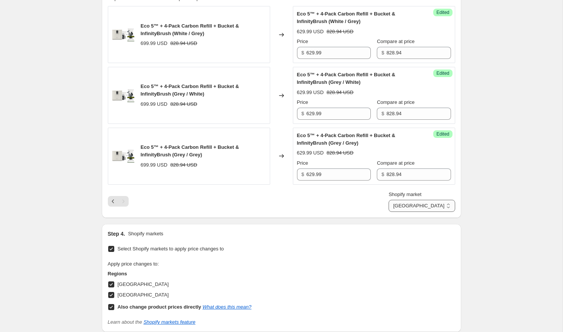
click at [426, 208] on select "Direct prices Canada United States of America" at bounding box center [421, 206] width 66 height 12
select select "23218225321"
click at [419, 212] on select "Direct prices Canada United States of America" at bounding box center [421, 206] width 66 height 12
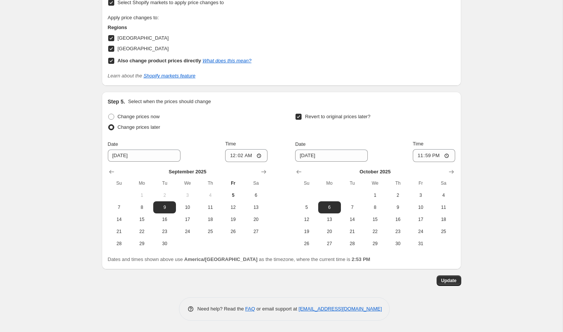
scroll to position [1514, 0]
click at [451, 282] on span "Update" at bounding box center [449, 281] width 16 height 6
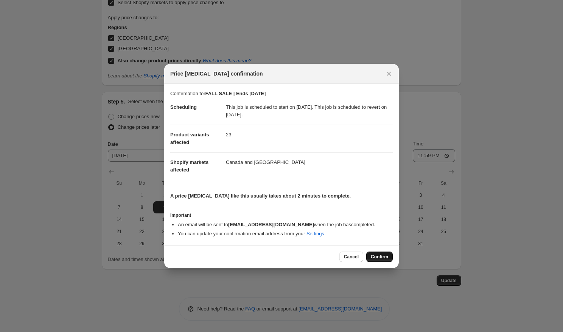
click at [376, 255] on span "Confirm" at bounding box center [379, 257] width 17 height 6
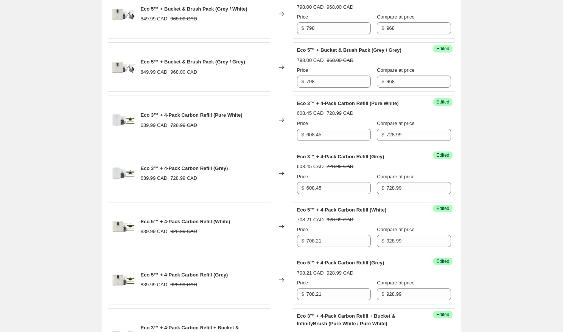
scroll to position [770, 0]
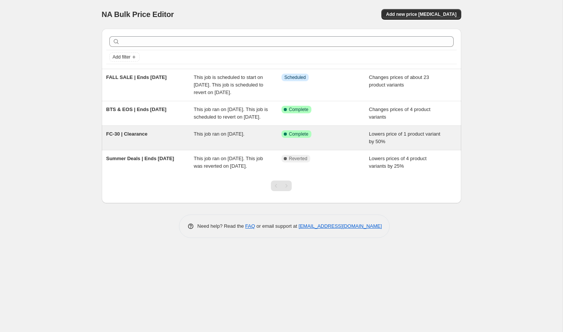
click at [226, 146] on div "This job ran on [DATE]." at bounding box center [238, 137] width 88 height 15
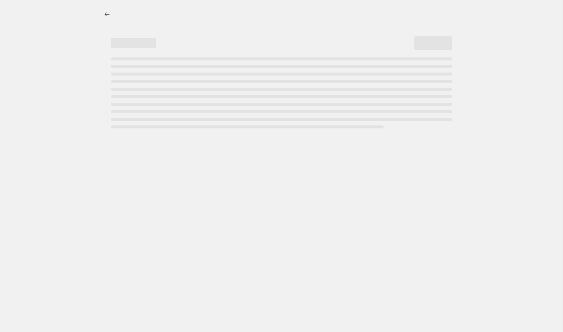
select select "percentage"
